Goal: Task Accomplishment & Management: Manage account settings

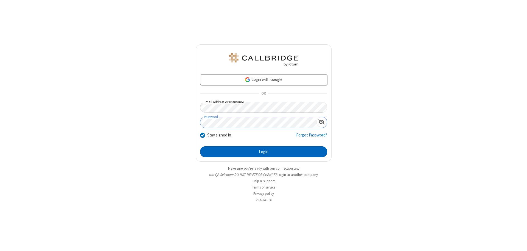
click at [263, 152] on button "Login" at bounding box center [263, 151] width 127 height 11
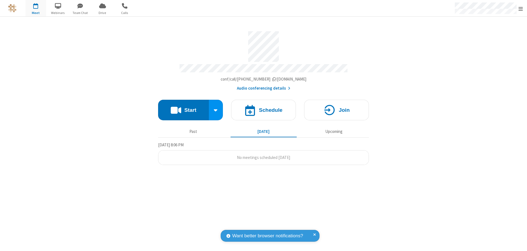
click at [520, 9] on span "Open menu" at bounding box center [520, 8] width 4 height 5
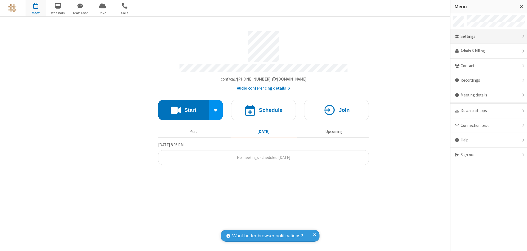
click at [488, 36] on div "Settings" at bounding box center [488, 36] width 77 height 15
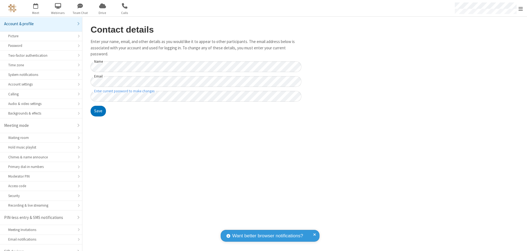
scroll to position [8, 0]
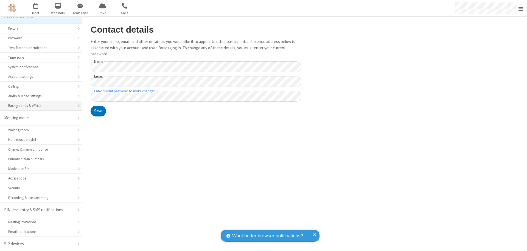
click at [39, 106] on div "Backgrounds & effects" at bounding box center [41, 105] width 66 height 5
